Goal: Information Seeking & Learning: Compare options

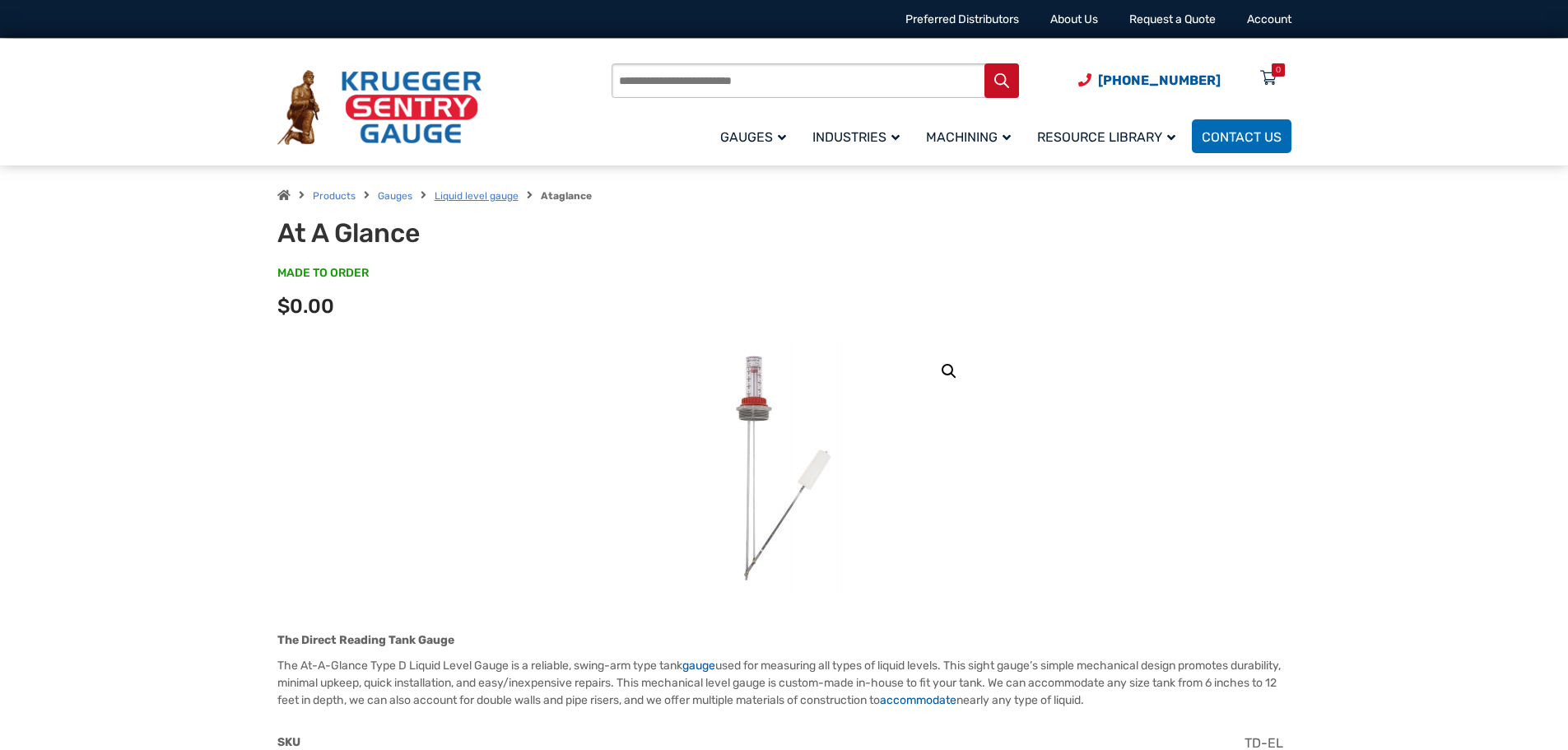
click at [440, 197] on link "Liquid level gauge" at bounding box center [477, 196] width 84 height 11
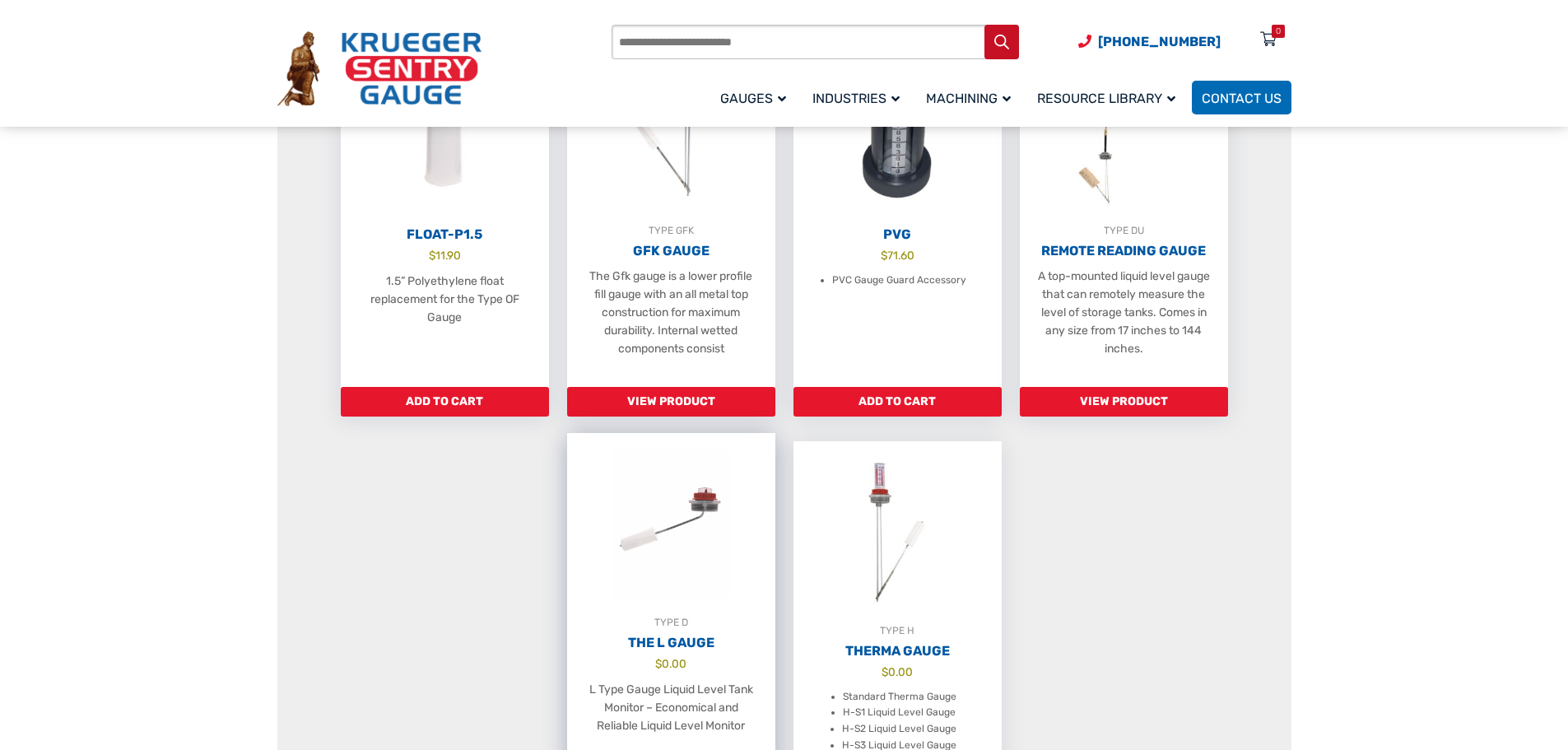
scroll to position [1152, 0]
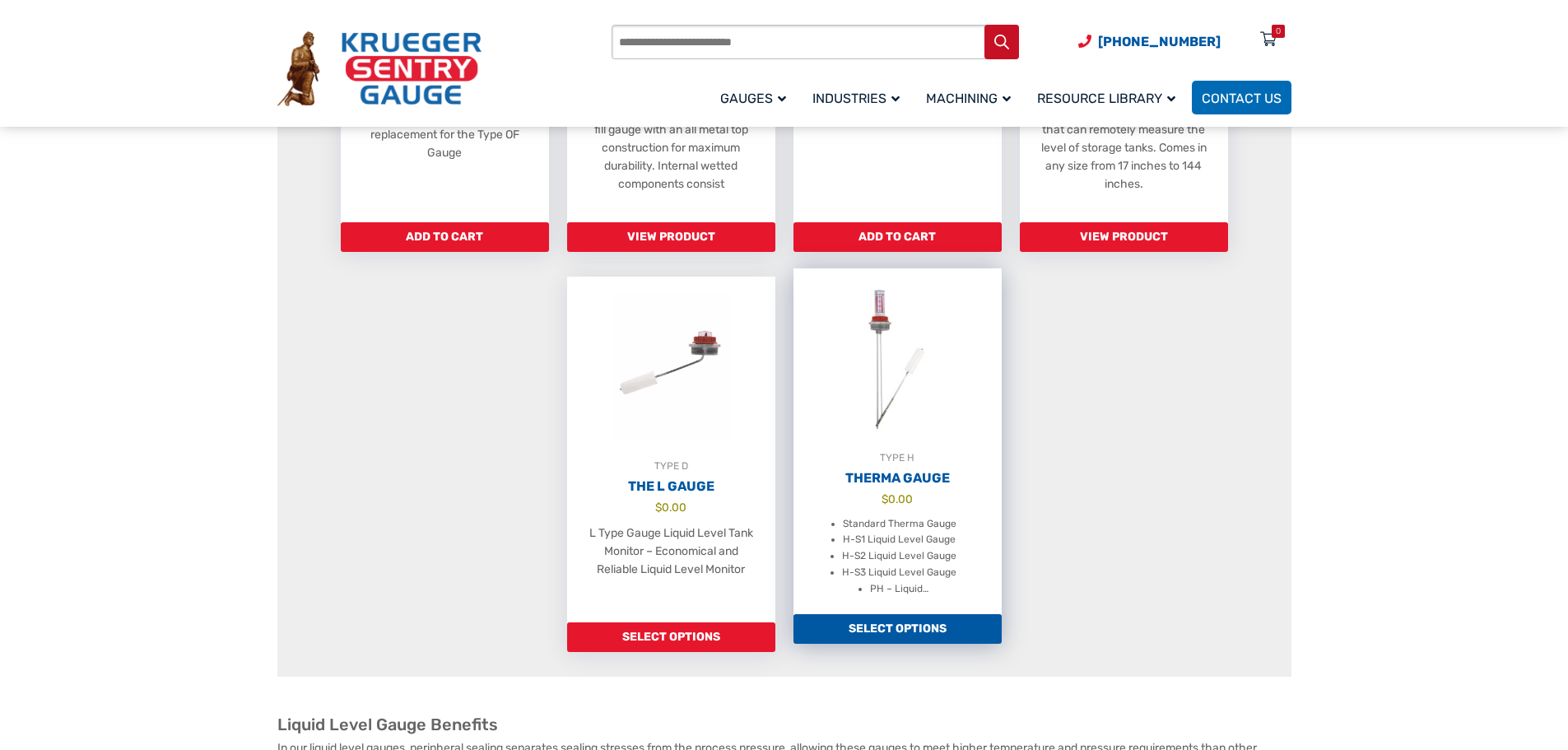
click at [884, 529] on link "TYPE H Therma Gauge $ 0.00 Standard Therma Gauge H-S1 Liquid Level Gauge H-S2 L…" at bounding box center [897, 441] width 208 height 346
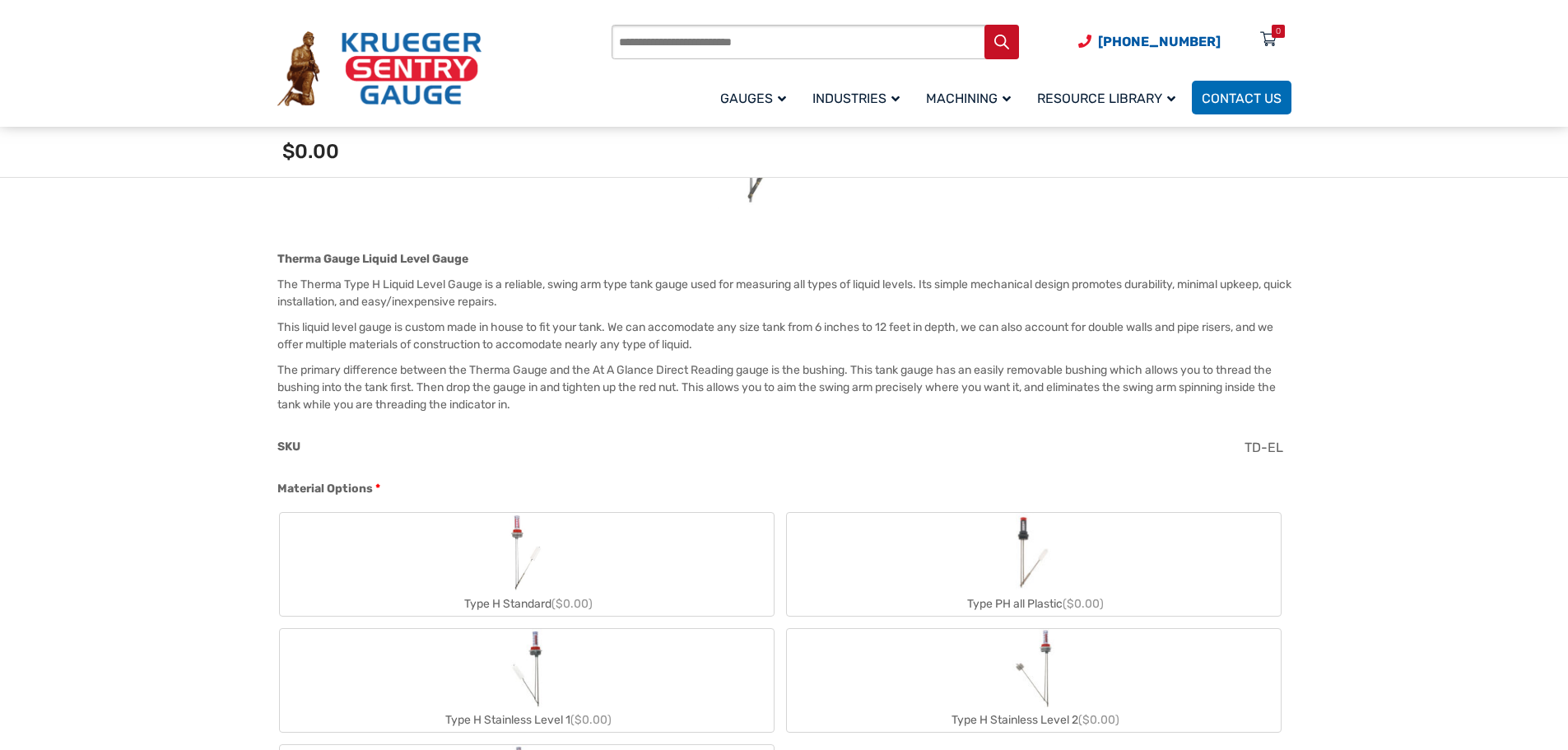
scroll to position [494, 0]
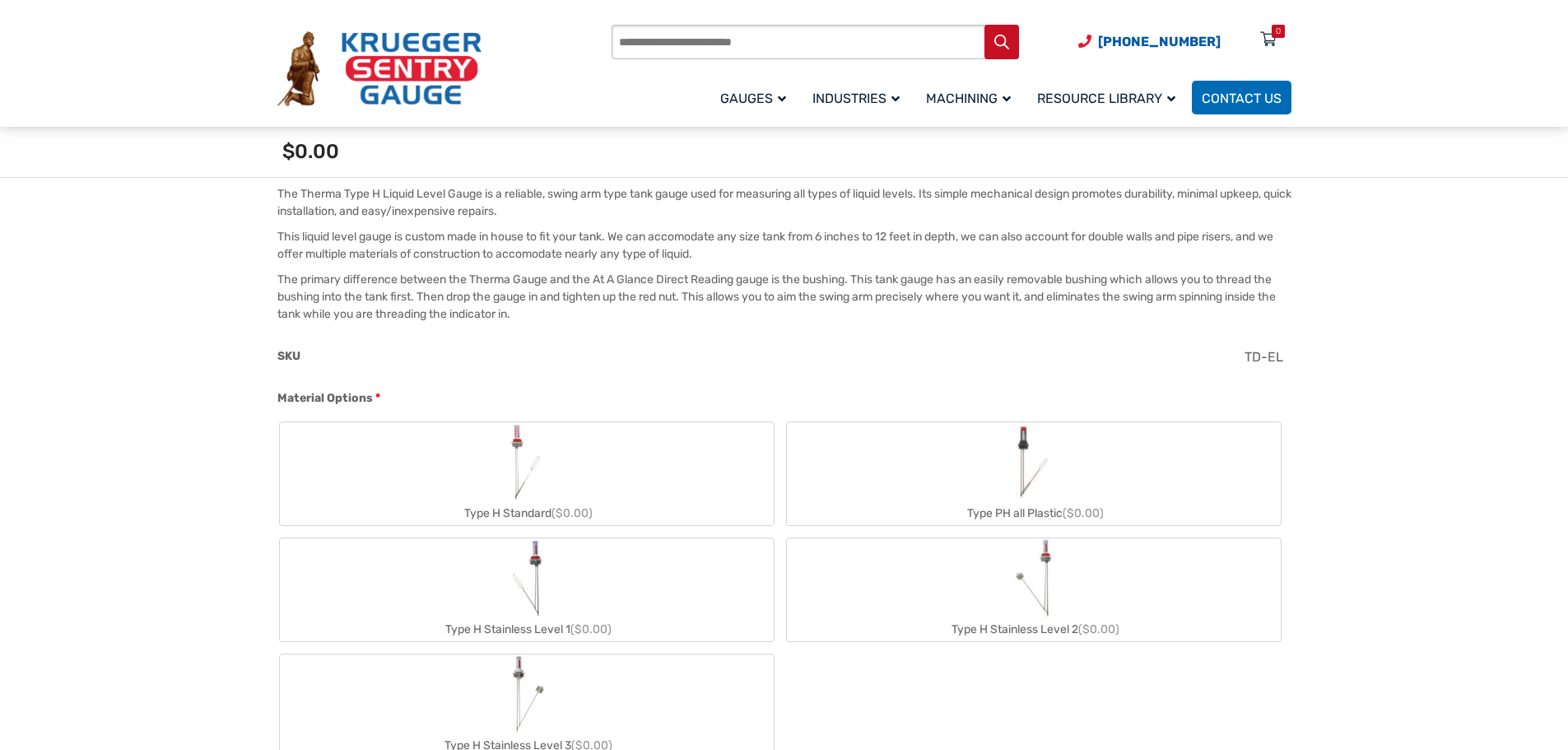
click at [460, 494] on label "Type H Standard ($0.00)" at bounding box center [527, 474] width 494 height 103
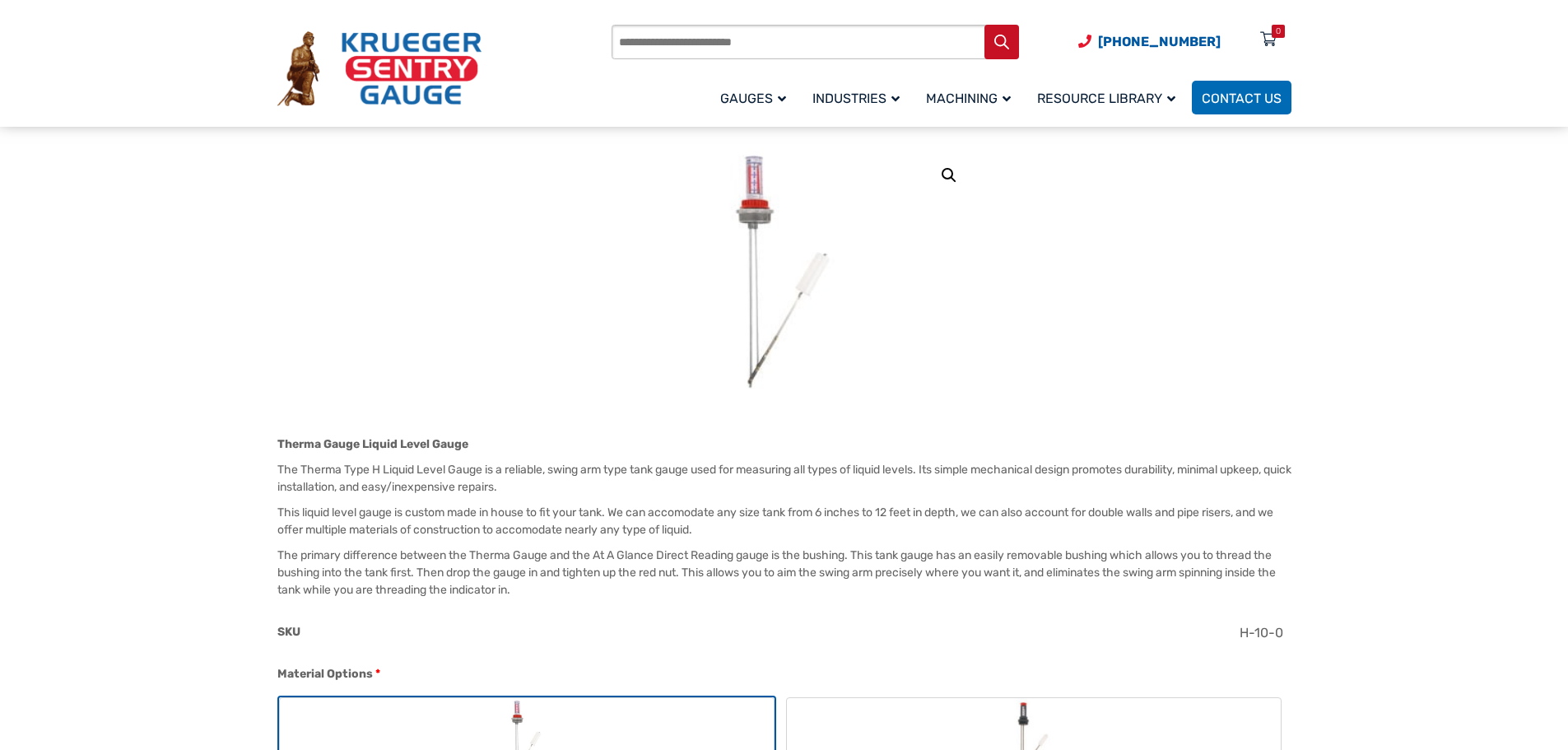
scroll to position [165, 0]
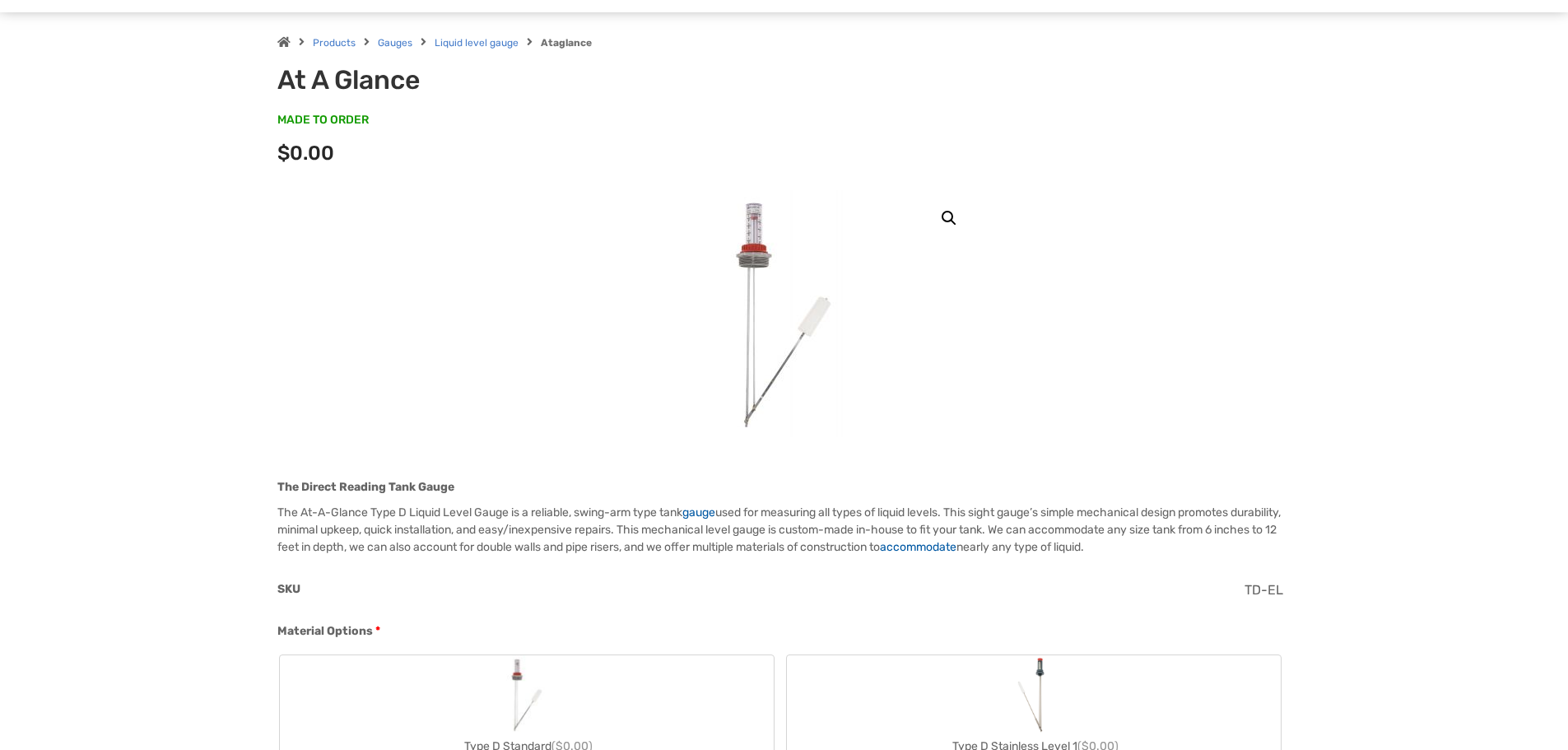
scroll to position [517, 0]
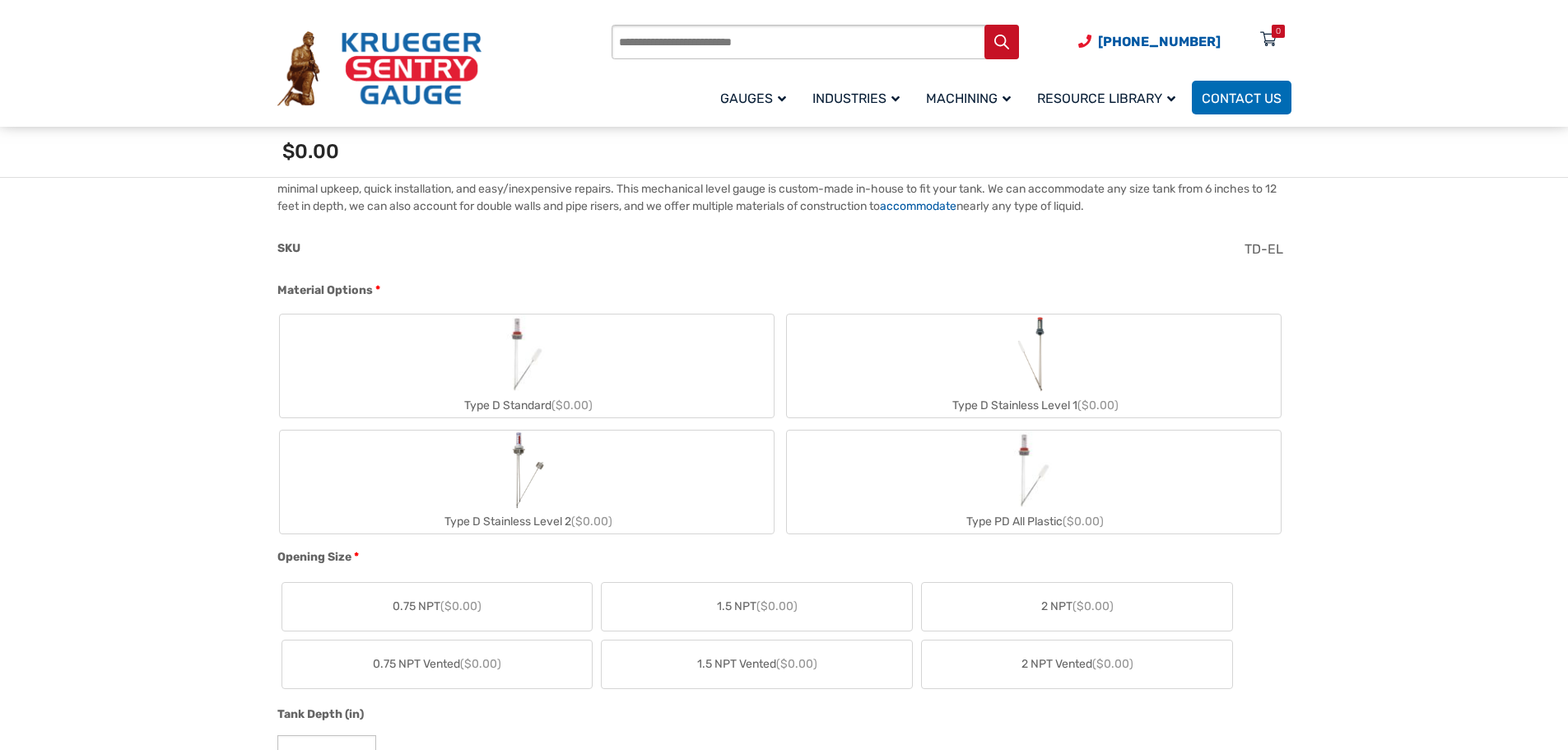
click at [548, 390] on img "Type D Standard" at bounding box center [527, 354] width 79 height 79
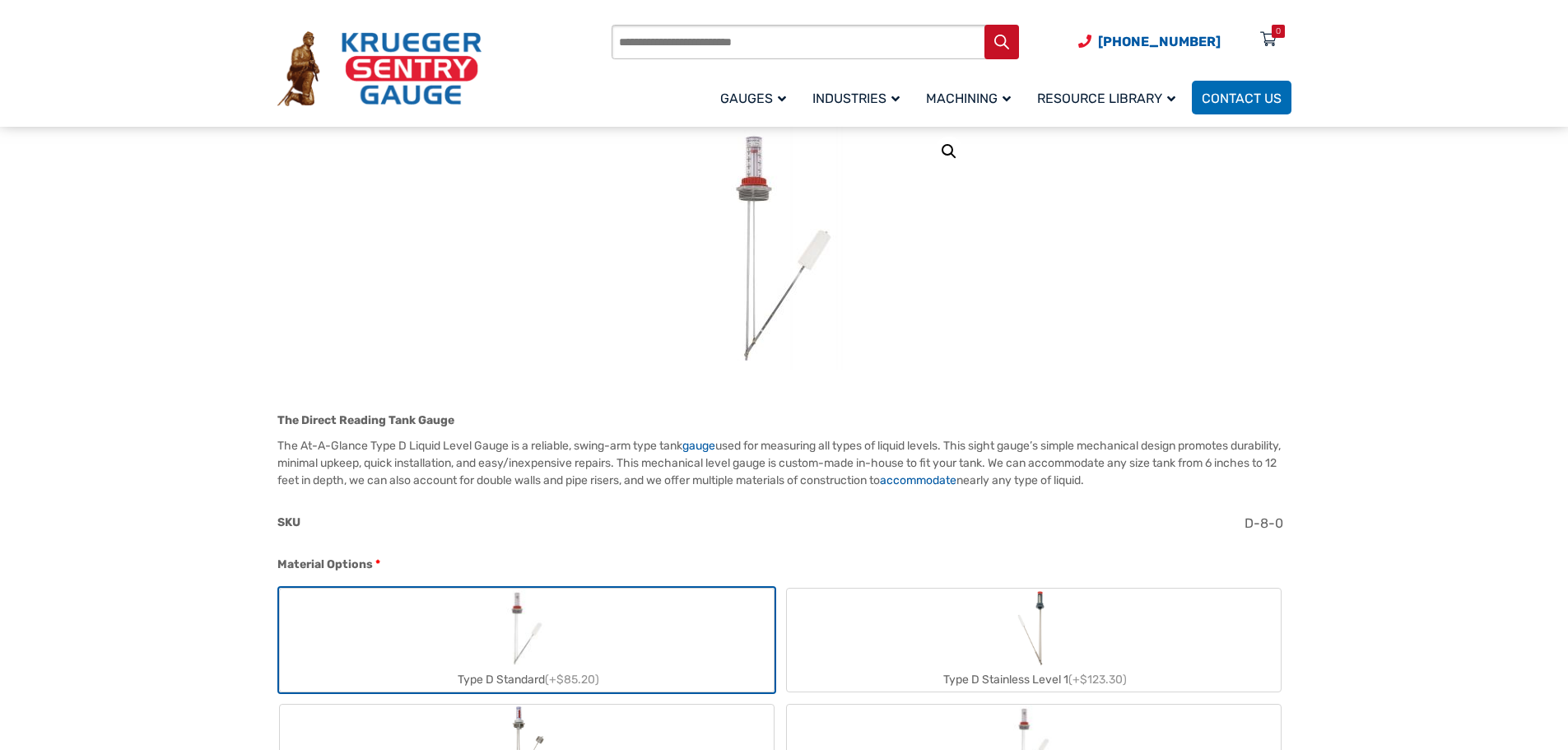
scroll to position [0, 0]
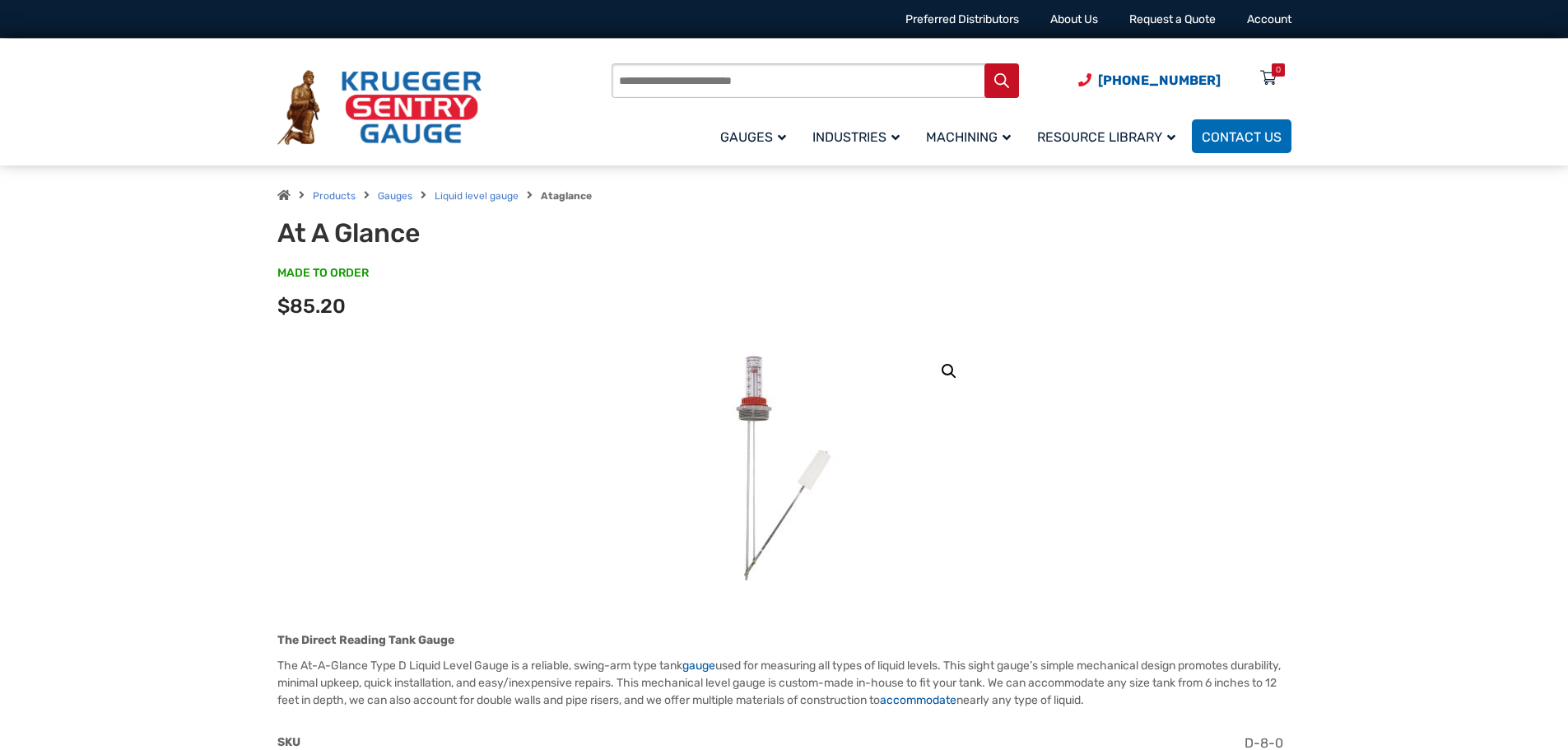
click at [687, 82] on input "Products search" at bounding box center [815, 81] width 407 height 34
